Goal: Transaction & Acquisition: Purchase product/service

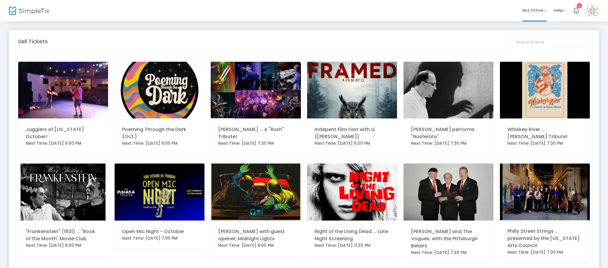
click at [263, 108] on img at bounding box center [256, 90] width 90 height 57
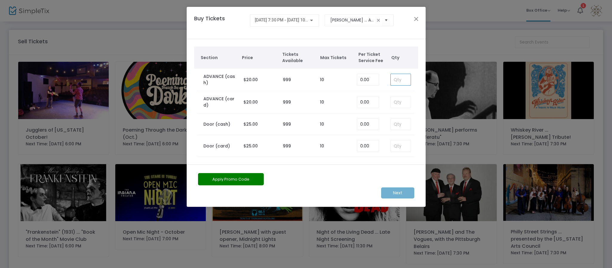
click at [400, 80] on input at bounding box center [401, 79] width 20 height 11
type input "1"
click at [400, 191] on m-button "Next" at bounding box center [397, 193] width 33 height 11
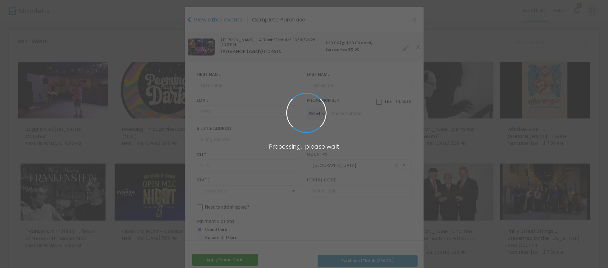
type input "[US_STATE]"
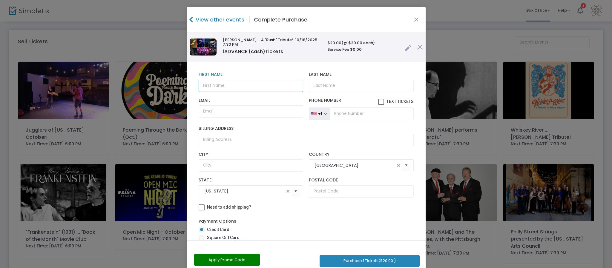
click at [280, 82] on input "text" at bounding box center [251, 86] width 105 height 12
type input "[PERSON_NAME]"
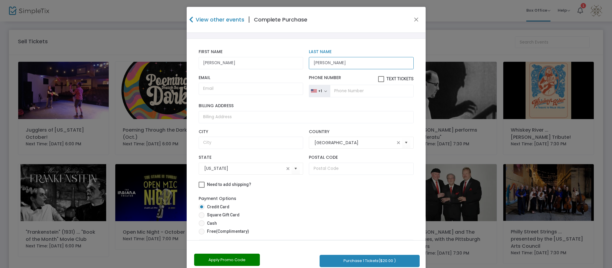
scroll to position [58, 0]
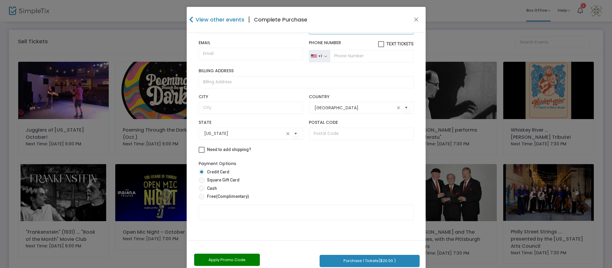
type input "[PERSON_NAME]"
click at [201, 188] on span at bounding box center [202, 188] width 6 height 6
click at [201, 191] on input "Cash" at bounding box center [201, 191] width 0 height 0
radio input "true"
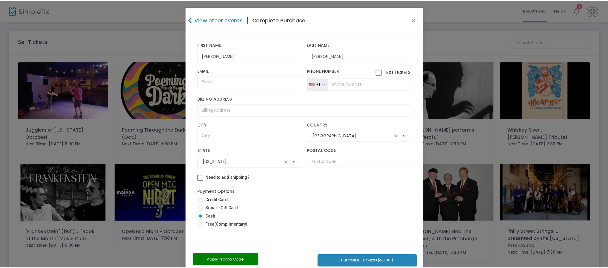
scroll to position [29, 0]
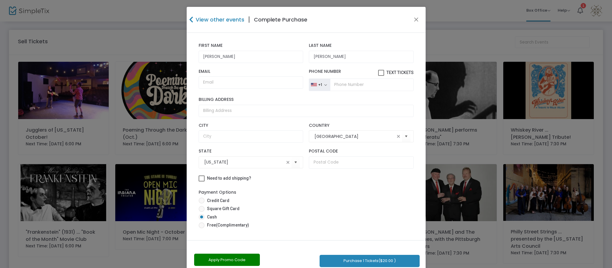
click at [387, 262] on button "Purchase 1 Tickets ($20.00 )" at bounding box center [369, 261] width 100 height 12
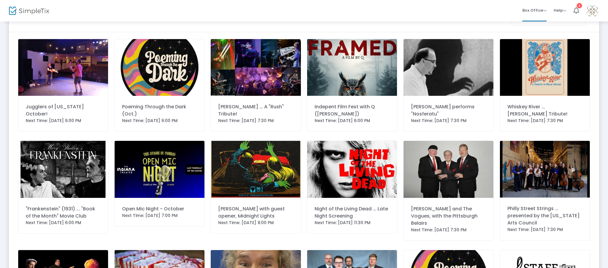
scroll to position [0, 0]
